Goal: Information Seeking & Learning: Learn about a topic

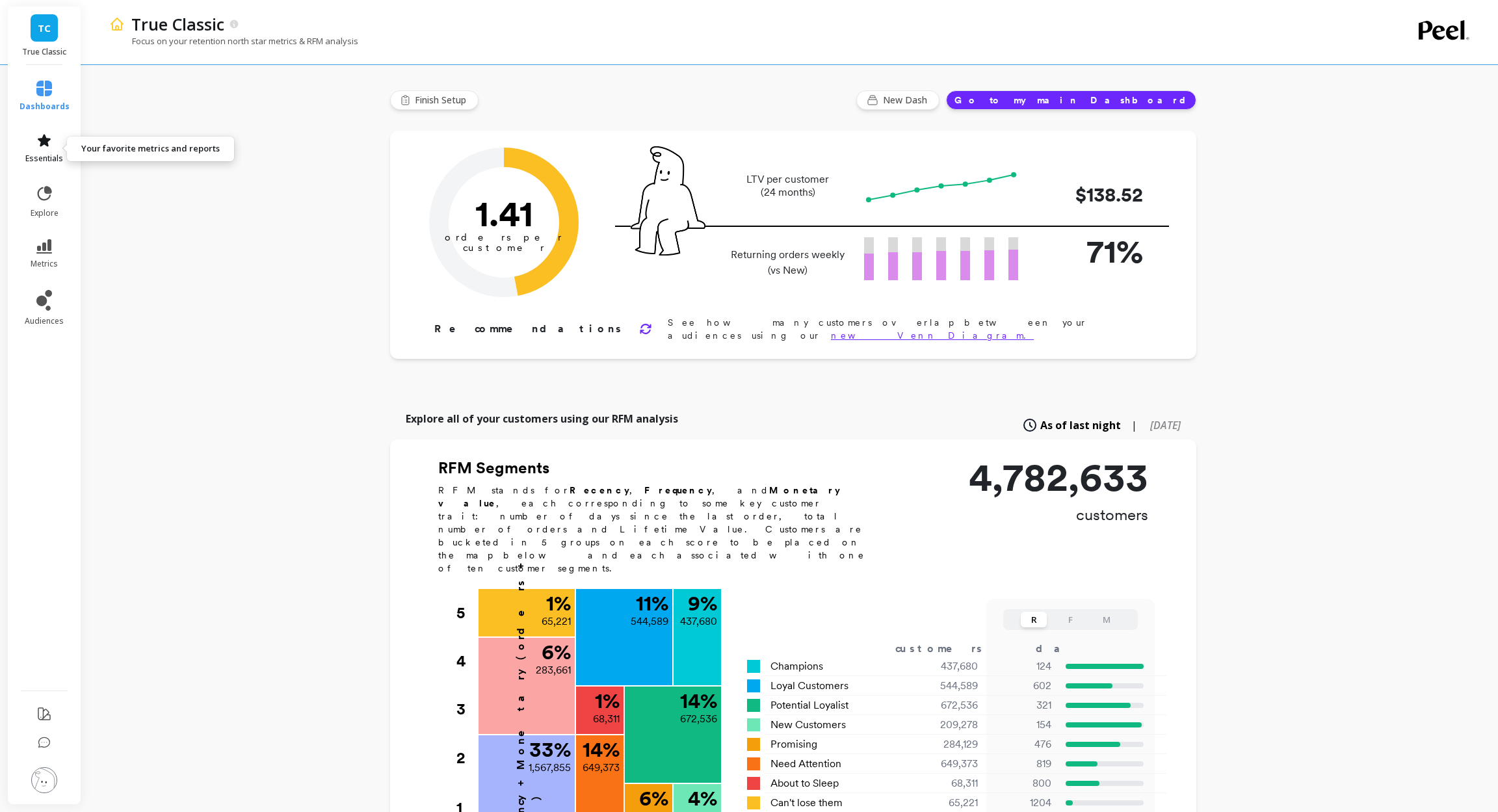
click at [44, 141] on icon at bounding box center [44, 140] width 13 height 12
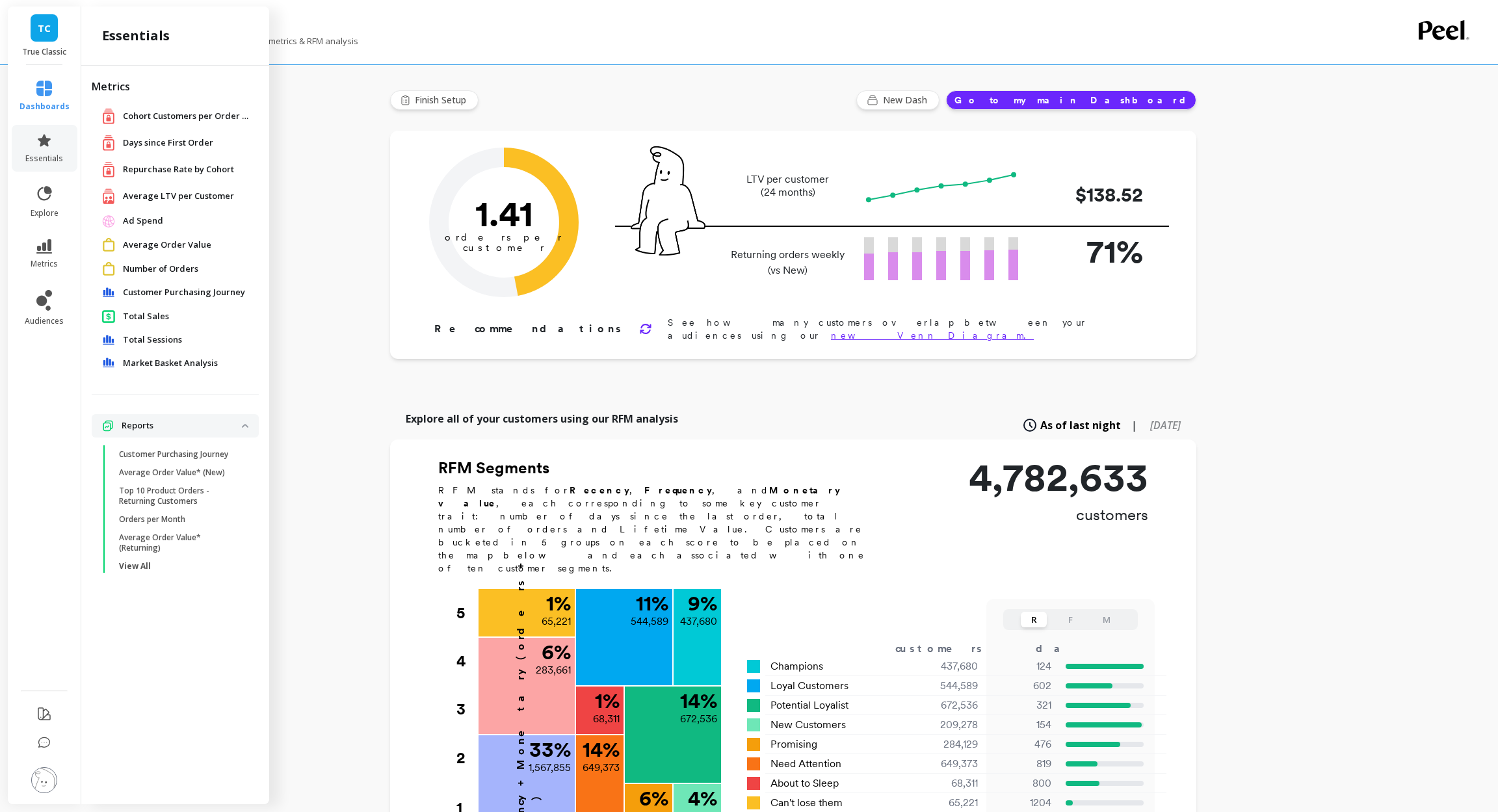
click at [187, 194] on span "Average LTV per Customer" at bounding box center [178, 196] width 111 height 13
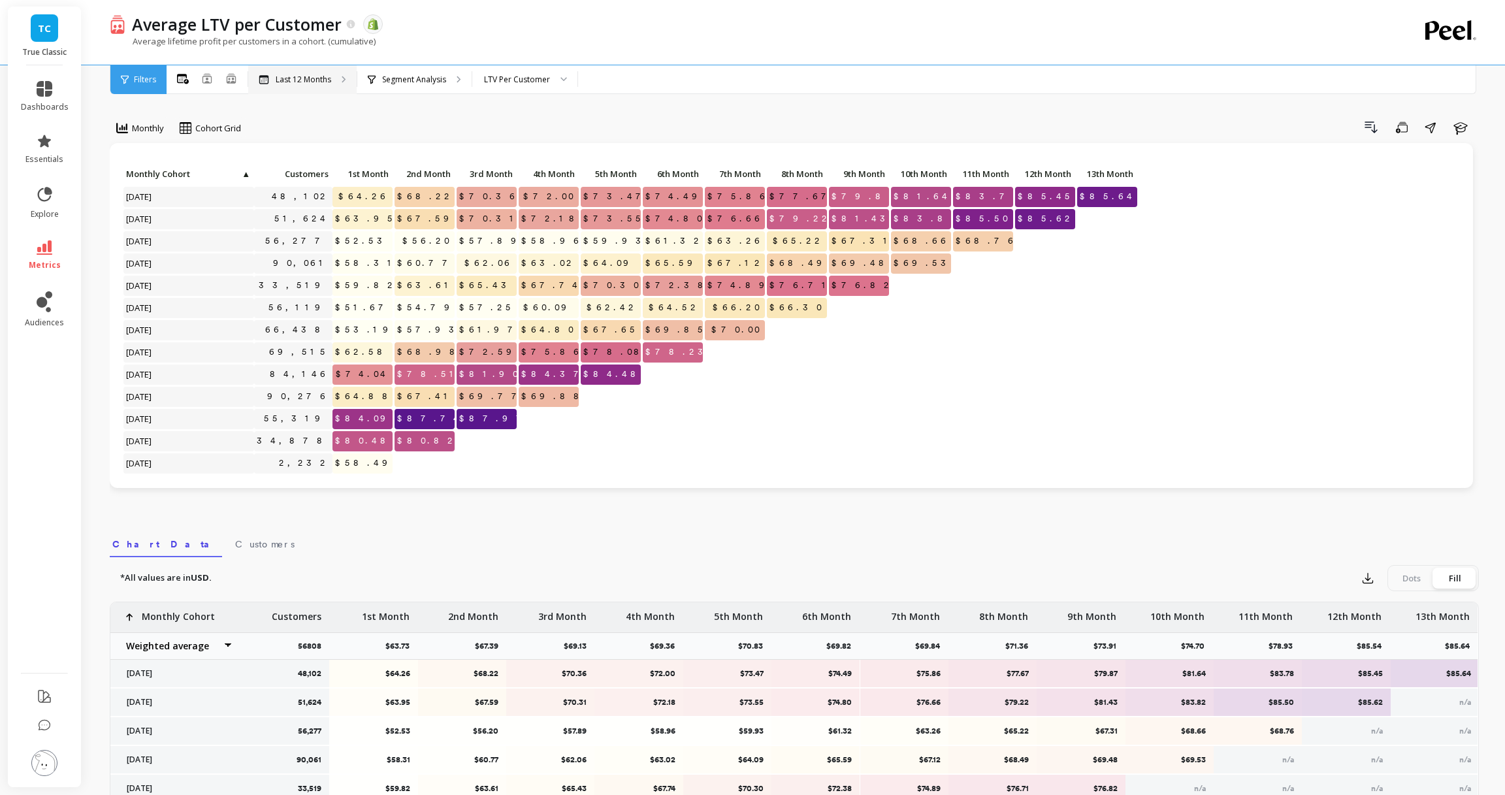
click at [343, 82] on icon at bounding box center [343, 79] width 3 height 6
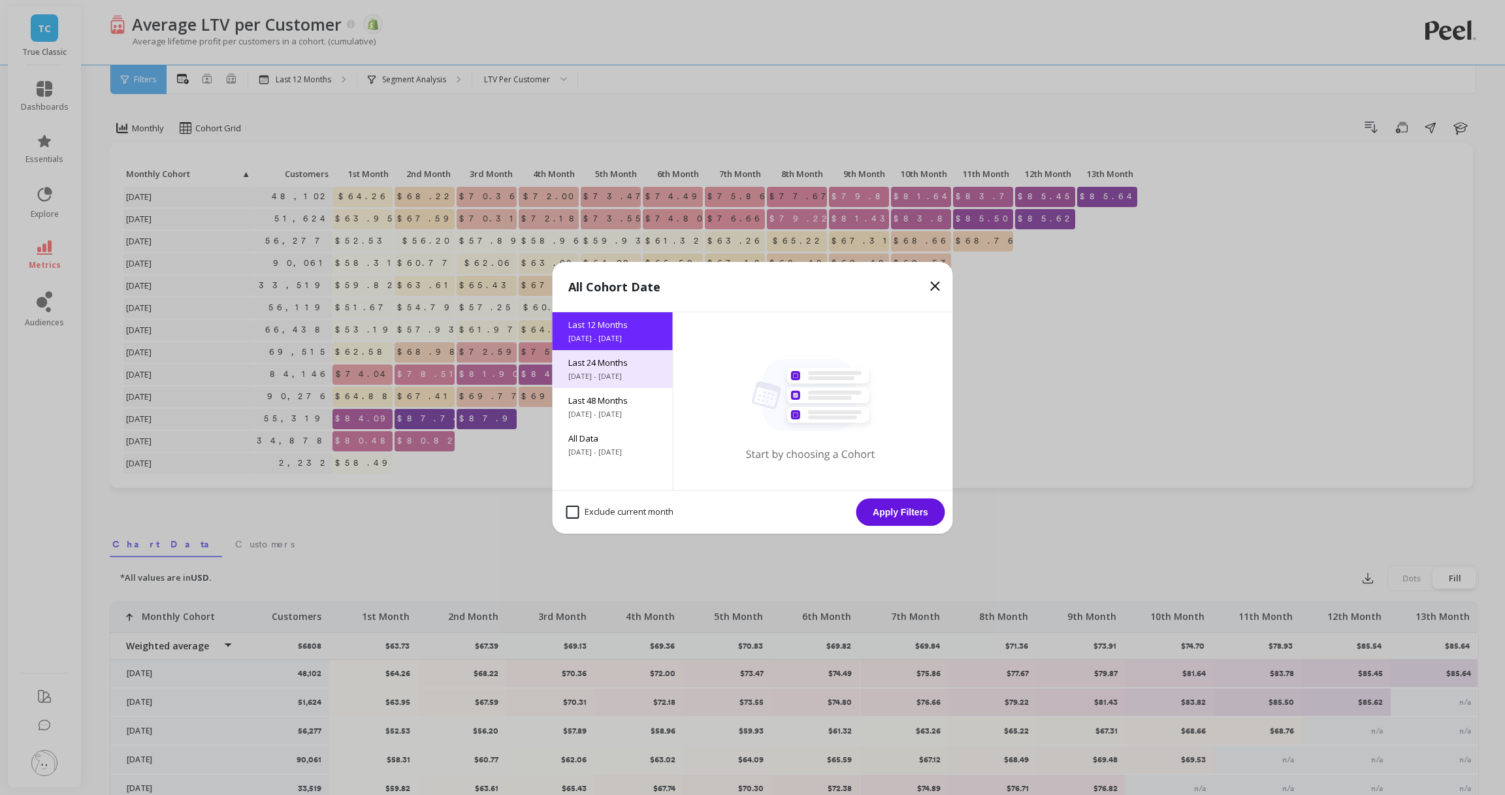
click at [631, 361] on span "Last 24 Months" at bounding box center [612, 363] width 89 height 12
click at [921, 517] on button "Apply Filters" at bounding box center [900, 511] width 89 height 27
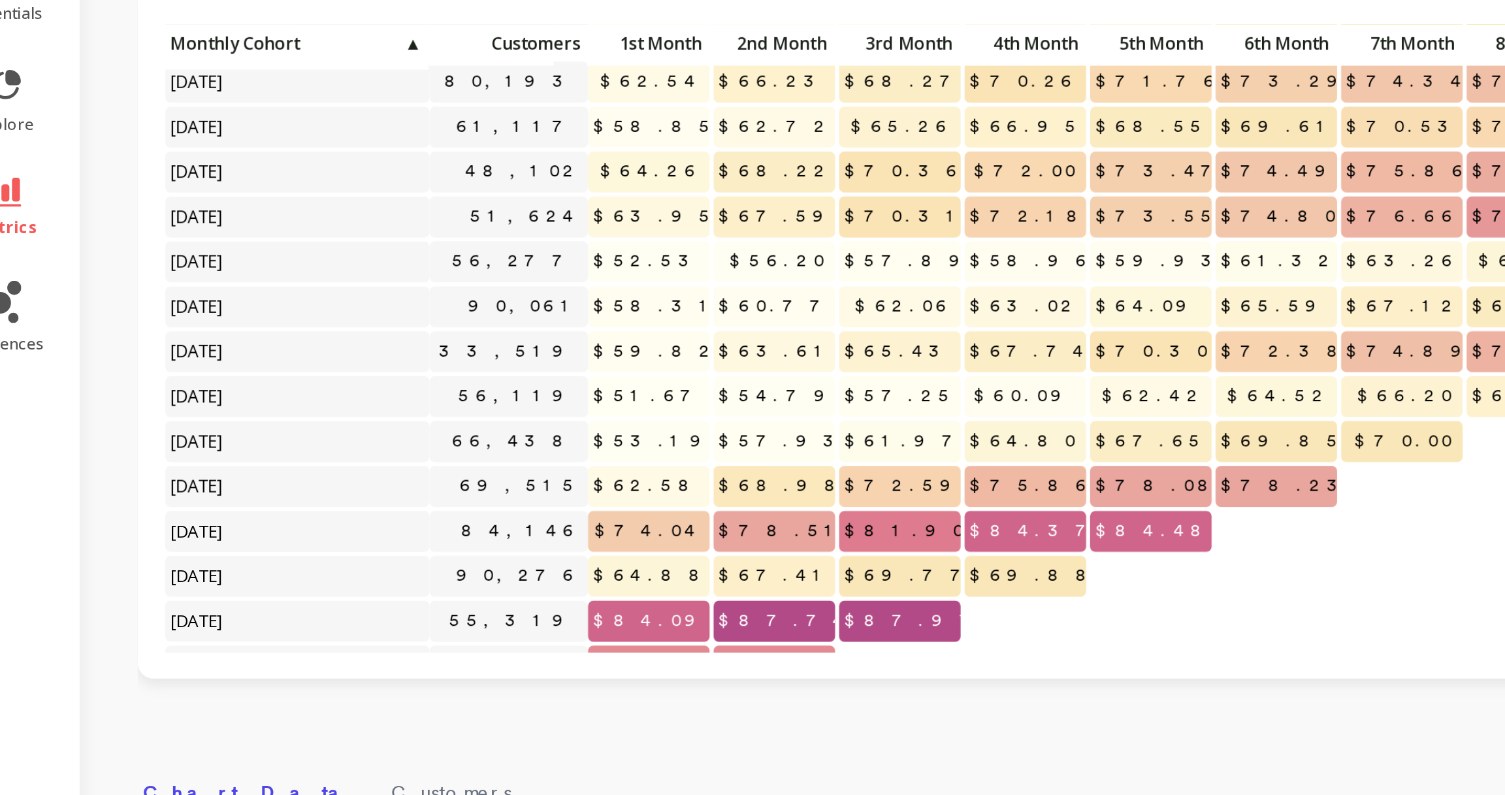
scroll to position [215, 0]
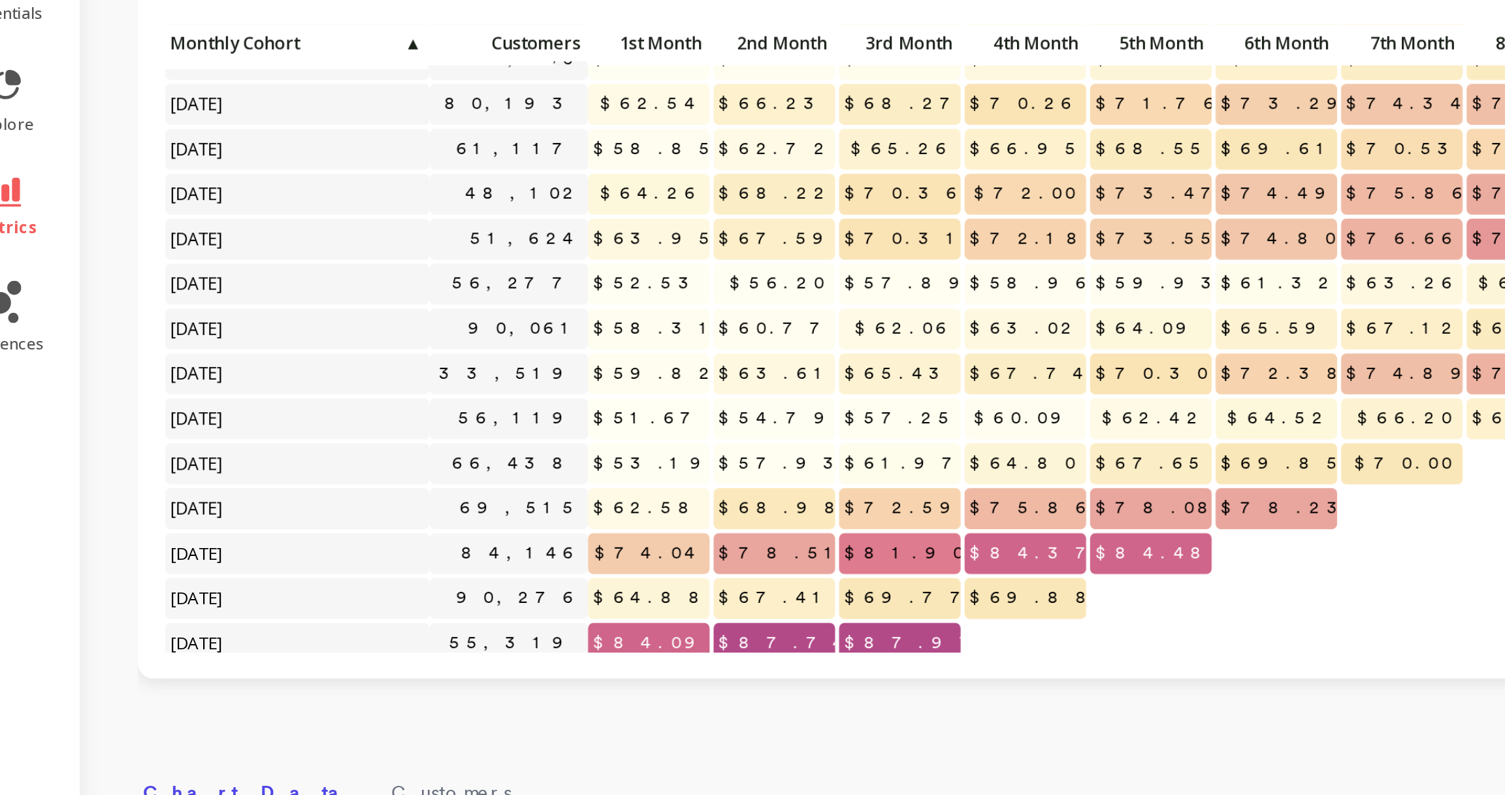
click at [399, 486] on div "Click to create an audience 84,338 $74.06 $79.28 $81.99 $84.02 $85.44 $86.75 $8…" at bounding box center [791, 315] width 1363 height 345
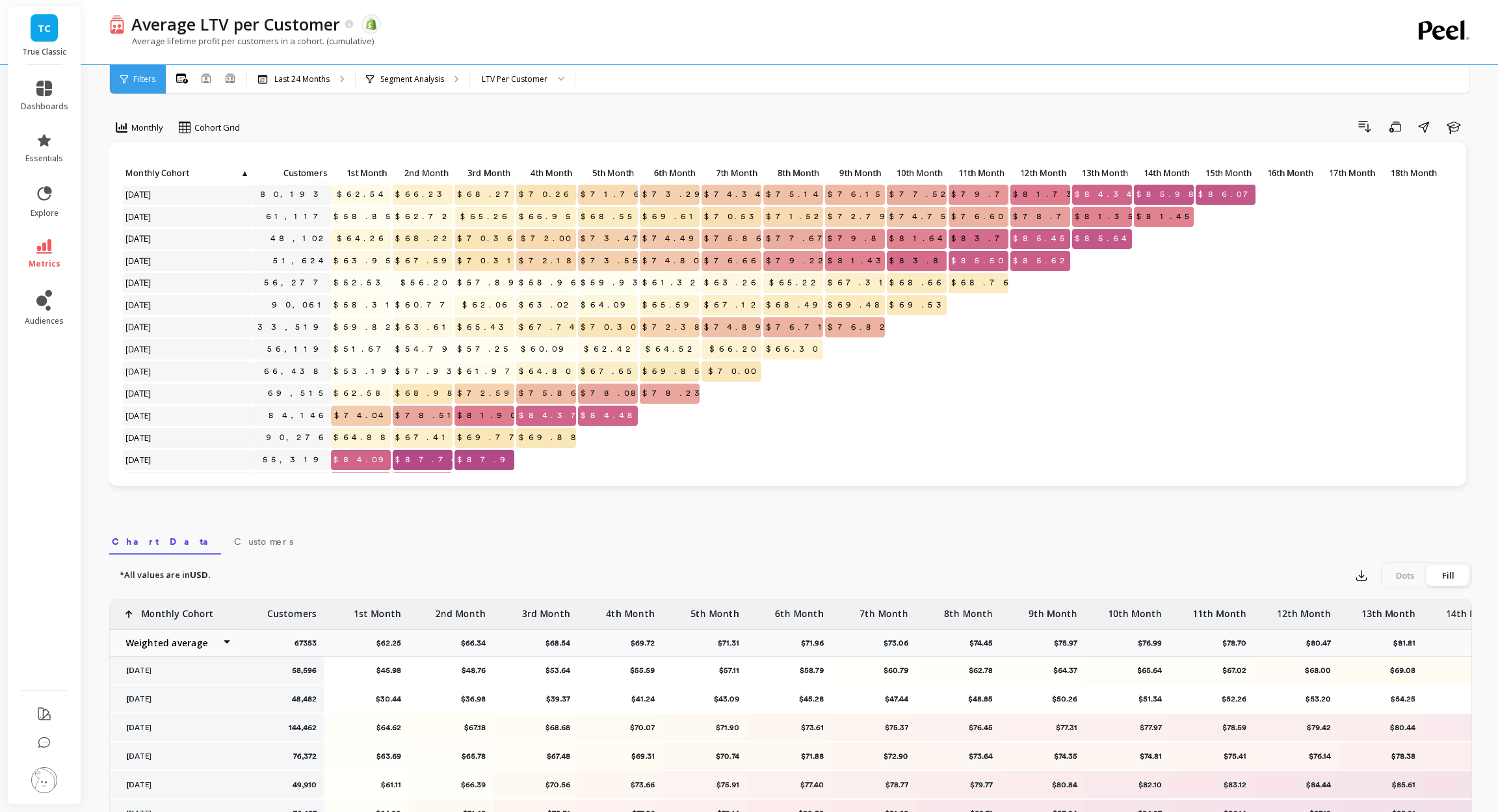
scroll to position [222, 1]
